Goal: Task Accomplishment & Management: Manage account settings

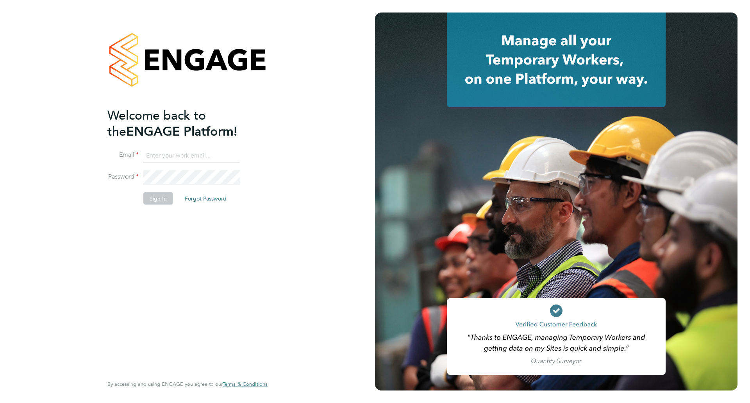
type input "[PERSON_NAME][EMAIL_ADDRESS][PERSON_NAME][DOMAIN_NAME]"
click at [158, 200] on button "Sign In" at bounding box center [158, 198] width 30 height 12
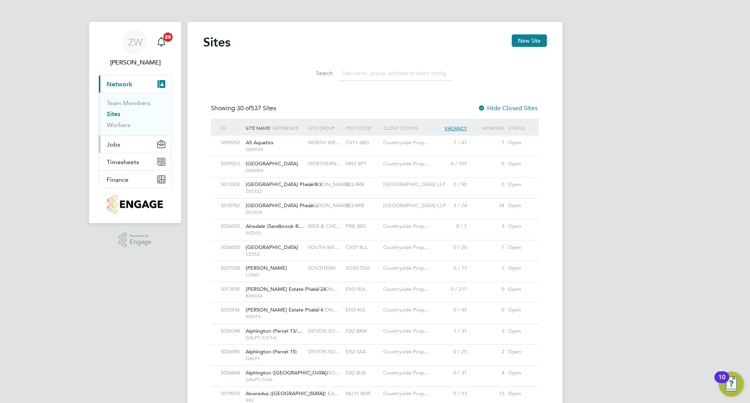
click at [121, 143] on button "Jobs" at bounding box center [135, 144] width 73 height 17
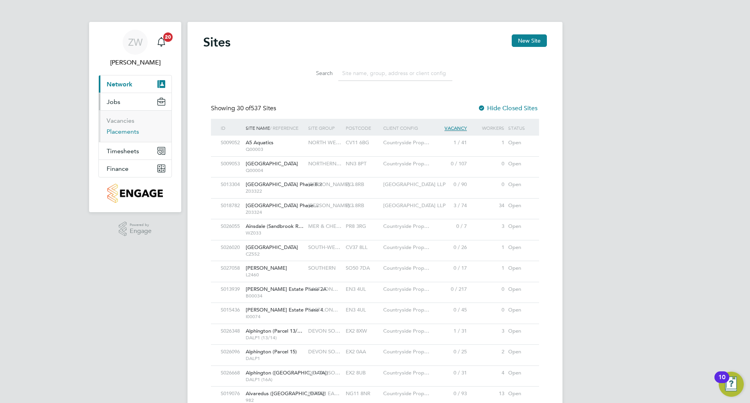
click at [124, 133] on link "Placements" at bounding box center [123, 131] width 32 height 7
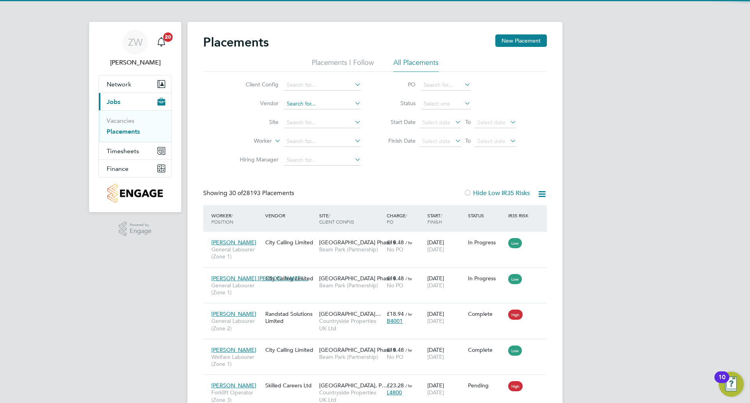
click at [307, 100] on input at bounding box center [322, 103] width 77 height 11
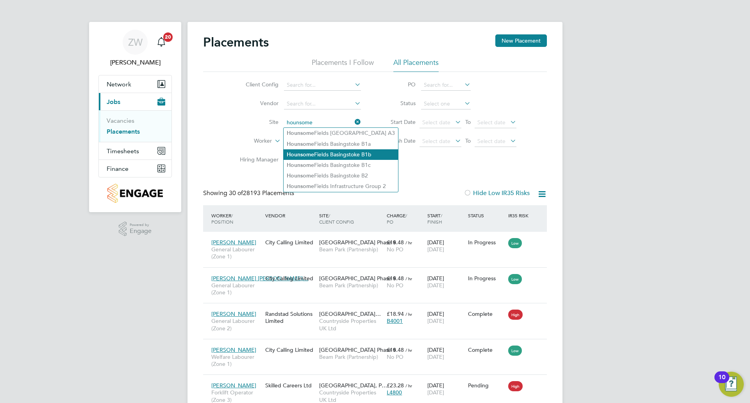
click at [344, 156] on li "Hounsome Fields Basingstoke B1b" at bounding box center [341, 154] width 114 height 11
type input "Hounsome Fields Basingstoke B1b"
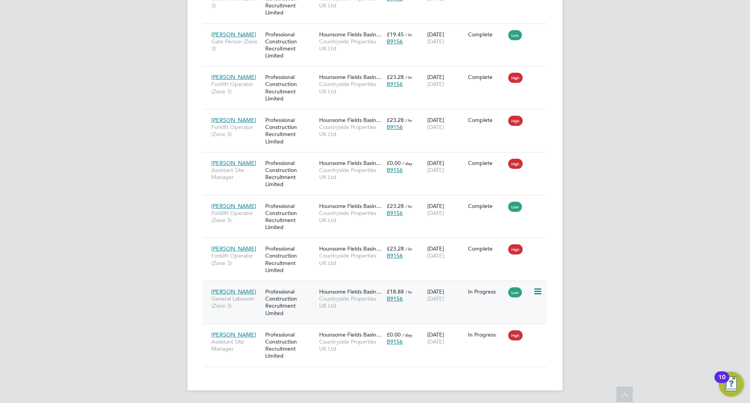
click at [463, 295] on div "[DATE] [DATE]" at bounding box center [445, 295] width 41 height 22
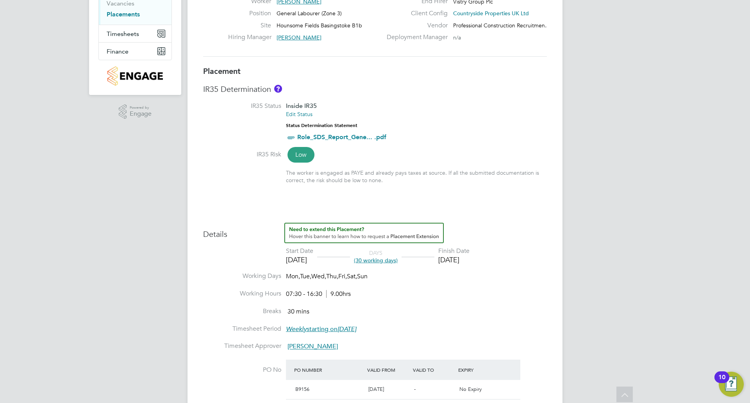
click at [398, 261] on span "(30 working days)" at bounding box center [376, 260] width 44 height 7
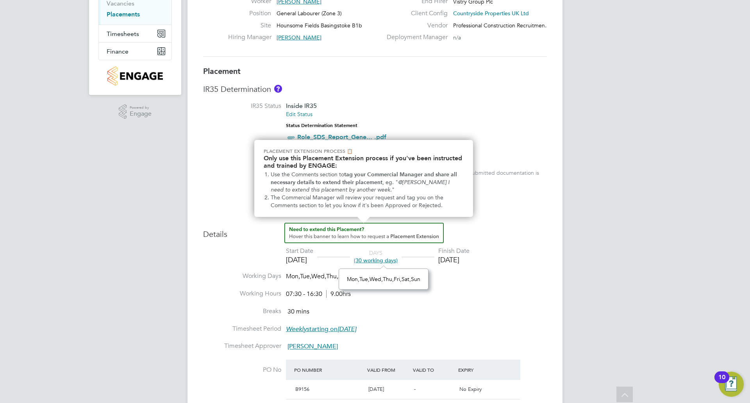
click at [428, 239] on img "How to extend a Placement?" at bounding box center [363, 233] width 159 height 20
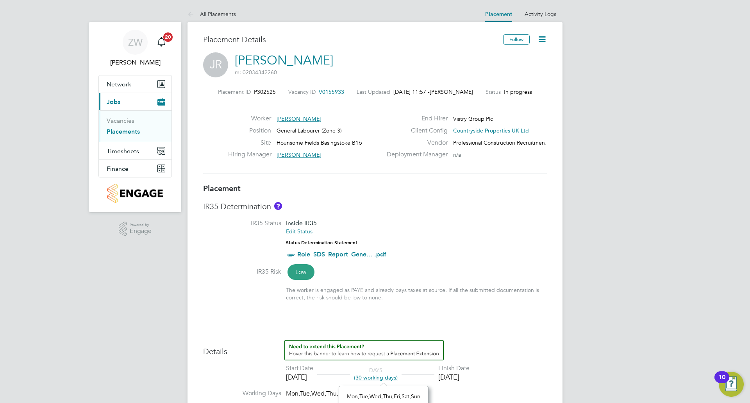
click at [543, 39] on icon at bounding box center [542, 39] width 10 height 10
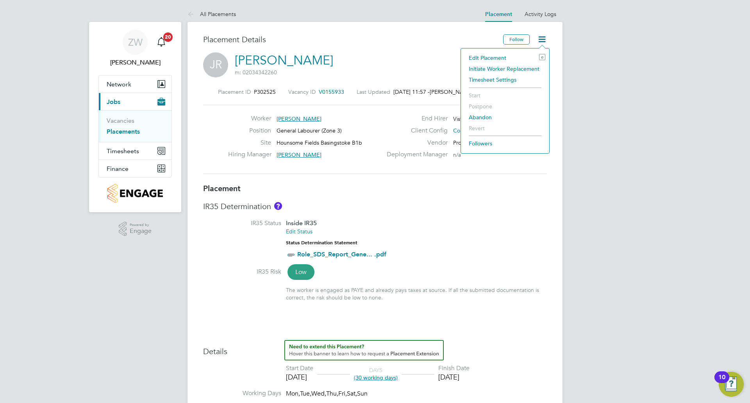
click at [501, 54] on li "Edit Placement e" at bounding box center [505, 57] width 80 height 11
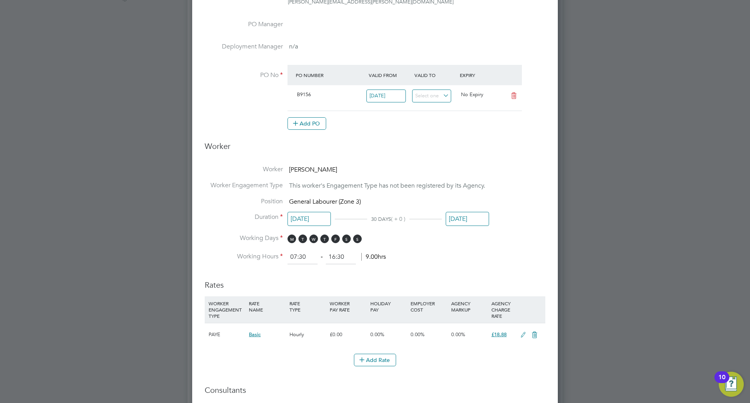
click at [463, 221] on input "[DATE]" at bounding box center [467, 219] width 43 height 14
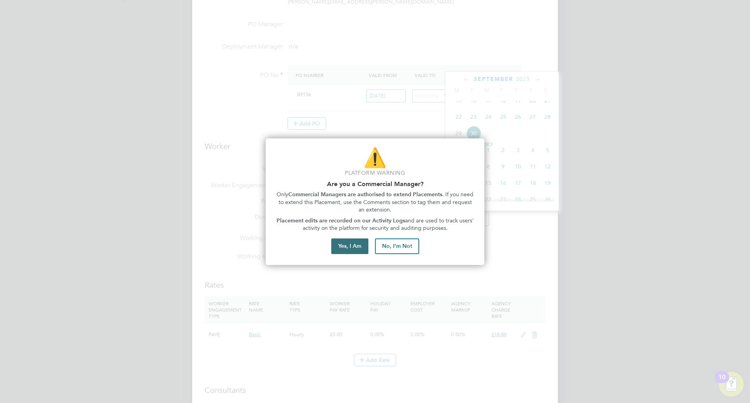
click at [362, 246] on button "Yes, I Am" at bounding box center [349, 246] width 37 height 16
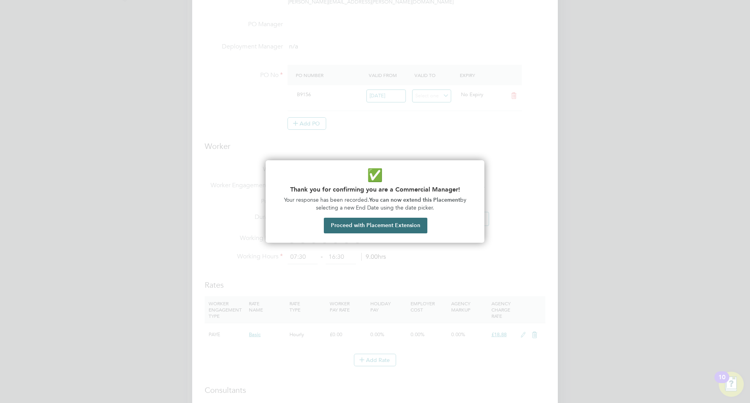
click at [362, 227] on button "Proceed with Placement Extension" at bounding box center [375, 226] width 103 height 16
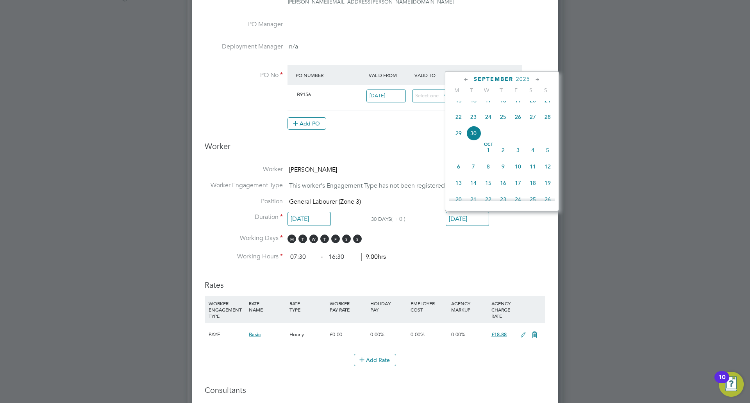
click at [517, 157] on span "3" at bounding box center [517, 150] width 15 height 15
type input "03 Oct 2025"
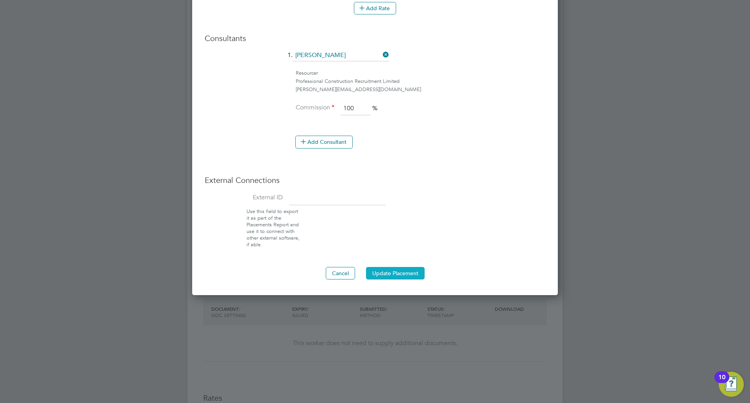
click at [405, 274] on button "Update Placement" at bounding box center [395, 273] width 59 height 12
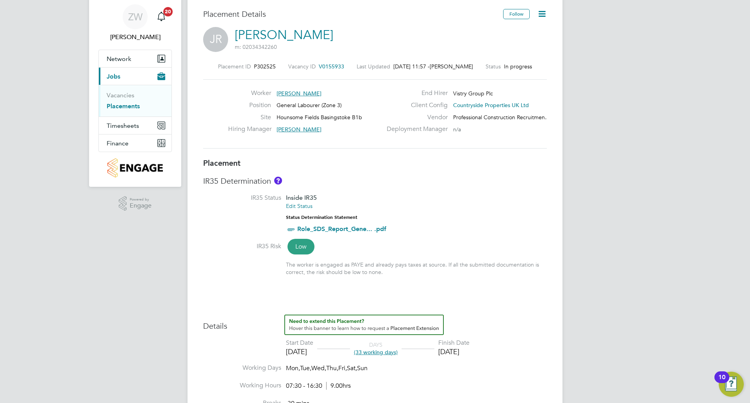
scroll to position [39, 0]
